Goal: Check status: Check status

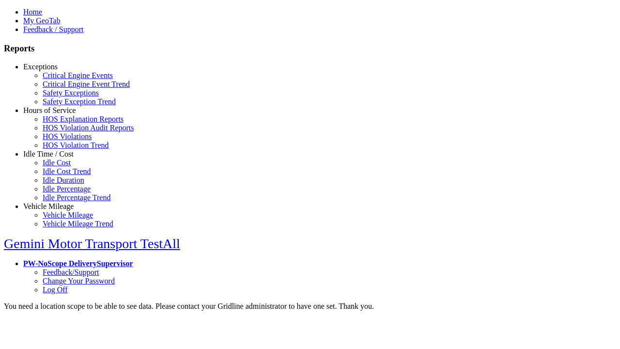
click at [56, 71] on link "Exceptions" at bounding box center [40, 66] width 34 height 8
click at [63, 79] on link "Critical Engine Events" at bounding box center [78, 75] width 70 height 8
type input "**********"
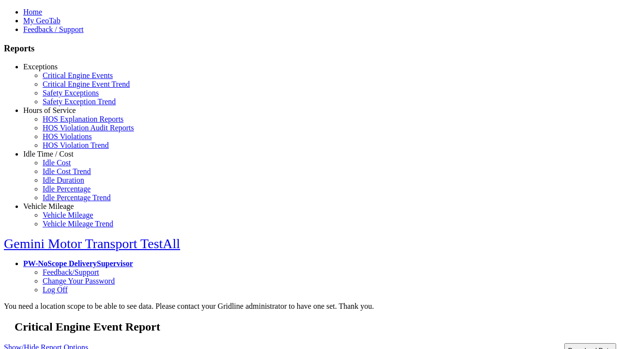
type input "**********"
